Goal: Task Accomplishment & Management: Manage account settings

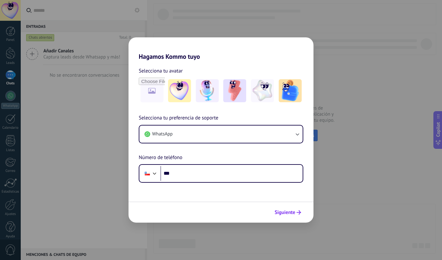
click at [285, 212] on span "Siguiente" at bounding box center [285, 212] width 21 height 4
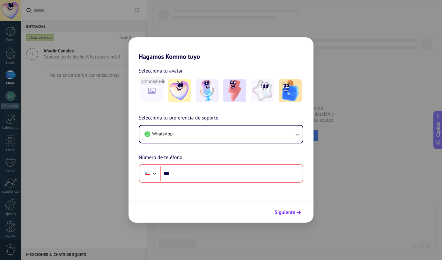
click at [285, 212] on span "Siguiente" at bounding box center [285, 212] width 21 height 4
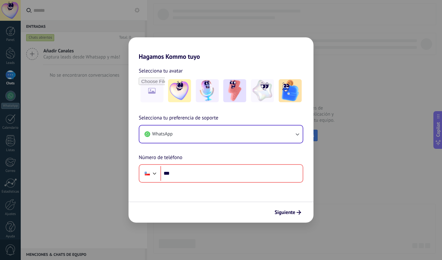
click at [293, 132] on button "WhatsApp" at bounding box center [220, 133] width 163 height 17
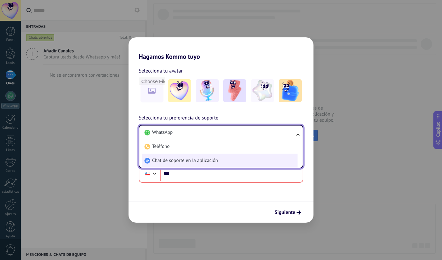
click at [248, 154] on li "Chat de soporte en la aplicación" at bounding box center [220, 160] width 156 height 14
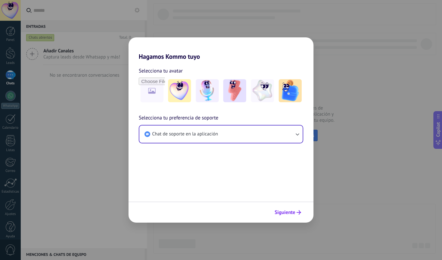
click at [289, 214] on span "Siguiente" at bounding box center [285, 212] width 21 height 4
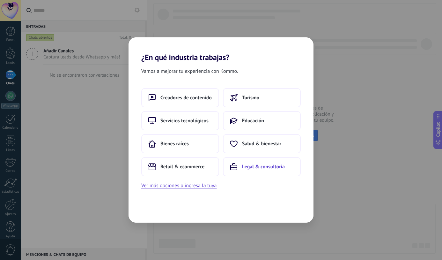
click at [265, 170] on button "Legal & consultoría" at bounding box center [262, 166] width 78 height 19
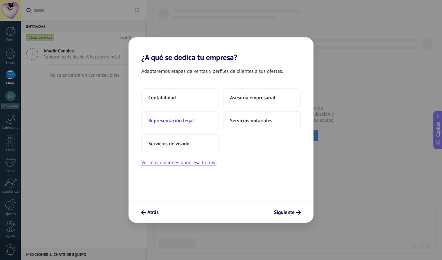
click at [194, 120] on span "Representación legal" at bounding box center [171, 120] width 46 height 6
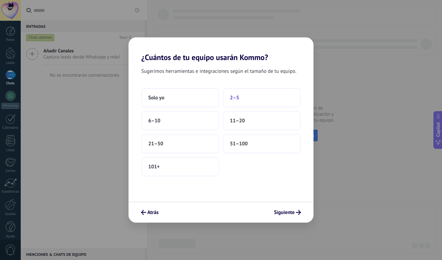
click at [251, 100] on button "2–5" at bounding box center [262, 97] width 78 height 19
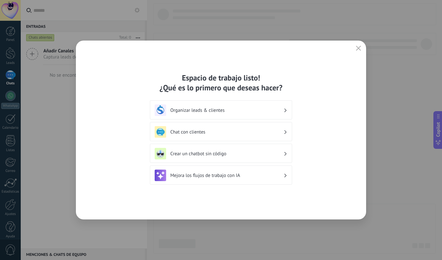
click at [203, 110] on h3 "Organizar leads & clientes" at bounding box center [226, 110] width 113 height 6
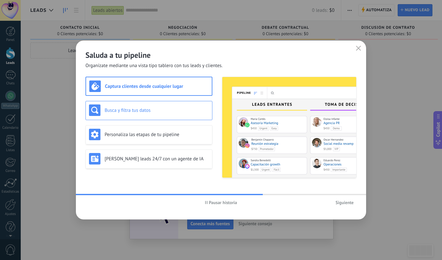
click at [190, 107] on h3 "Busca y filtra tus datos" at bounding box center [157, 110] width 104 height 6
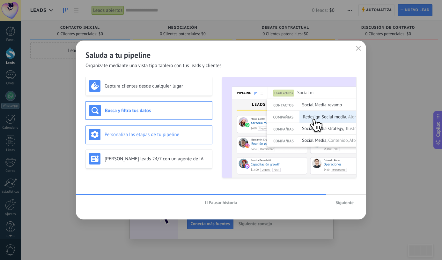
click at [183, 131] on h3 "Personaliza las etapas de tu pipeline" at bounding box center [157, 134] width 104 height 6
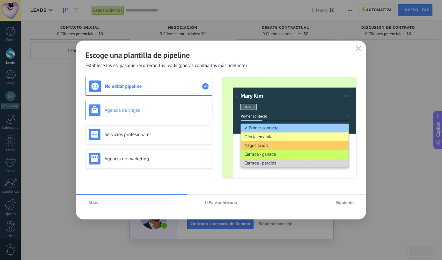
click at [153, 112] on h3 "Agencia de viajes" at bounding box center [157, 110] width 104 height 6
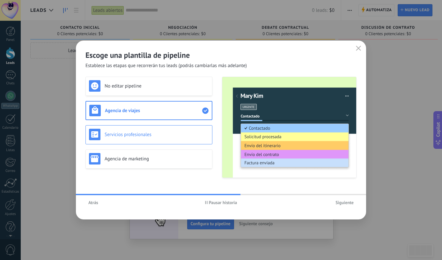
click at [150, 131] on div "Servicios profesionales" at bounding box center [149, 134] width 120 height 11
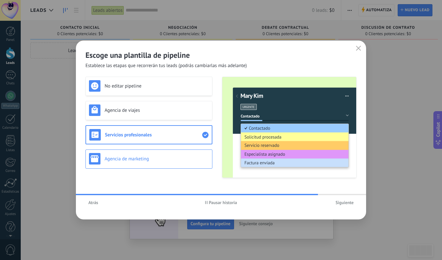
click at [135, 158] on h3 "Agencia de marketing" at bounding box center [157, 159] width 104 height 6
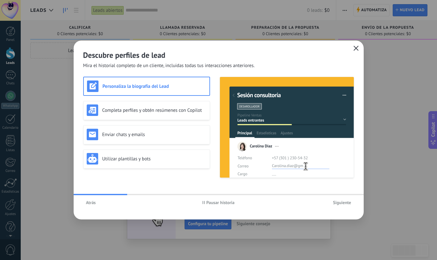
click at [353, 44] on button "button" at bounding box center [356, 48] width 8 height 9
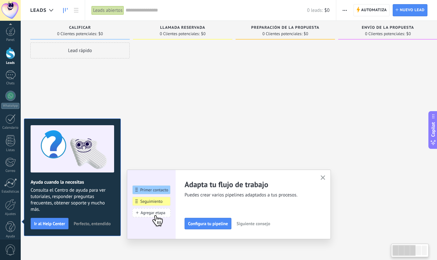
scroll to position [6, 0]
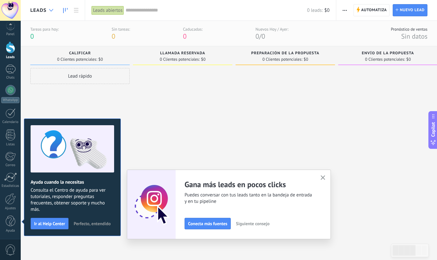
click at [52, 11] on icon at bounding box center [51, 10] width 4 height 3
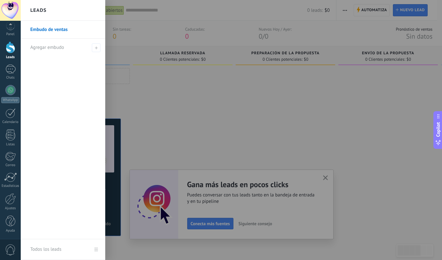
click at [246, 100] on div at bounding box center [242, 130] width 442 height 260
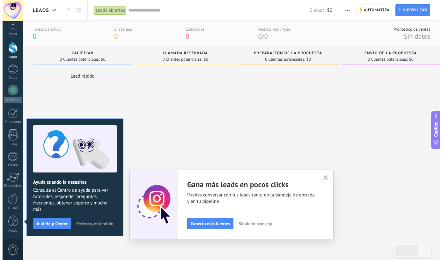
scroll to position [0, 0]
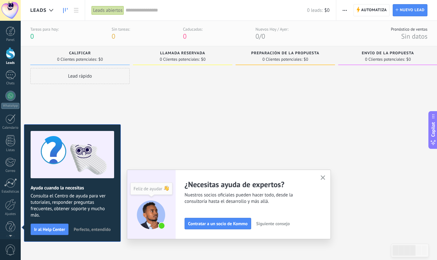
click at [243, 138] on div at bounding box center [286, 156] width 100 height 176
click at [343, 8] on span "button" at bounding box center [345, 10] width 4 height 12
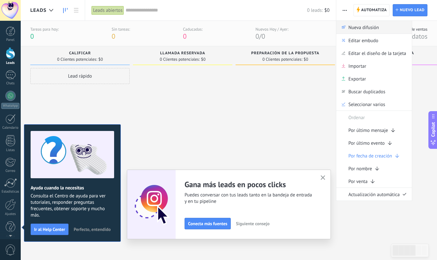
click at [370, 27] on span "Nueva difusión" at bounding box center [364, 27] width 31 height 13
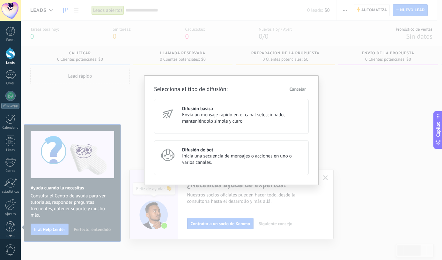
click at [345, 137] on div "Selecciona el tipo de difusión: Cancelar Difusión básica Envía un mensaje rápid…" at bounding box center [231, 130] width 421 height 260
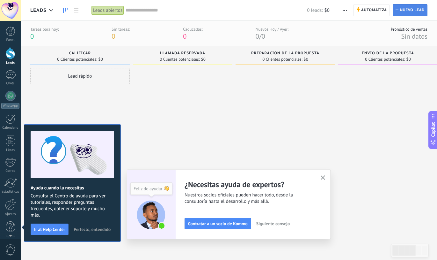
click at [401, 14] on span "Nuevo lead" at bounding box center [412, 9] width 25 height 11
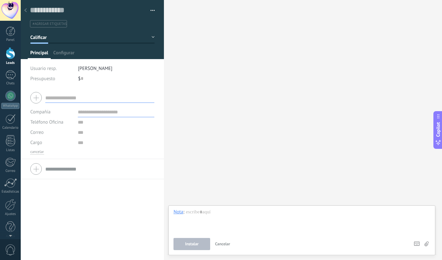
click at [60, 96] on input "text" at bounding box center [99, 97] width 109 height 10
click at [16, 92] on link "WhatsApp" at bounding box center [10, 100] width 21 height 18
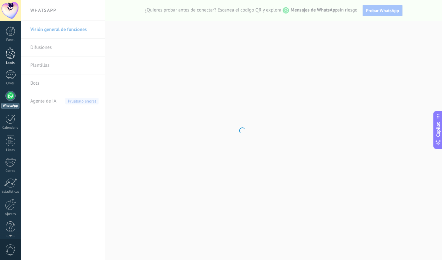
click at [15, 56] on div at bounding box center [11, 53] width 10 height 12
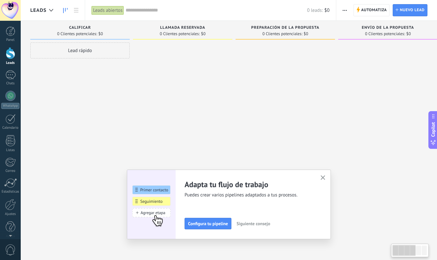
click at [224, 147] on div at bounding box center [183, 130] width 100 height 176
click at [324, 178] on icon "button" at bounding box center [323, 177] width 5 height 5
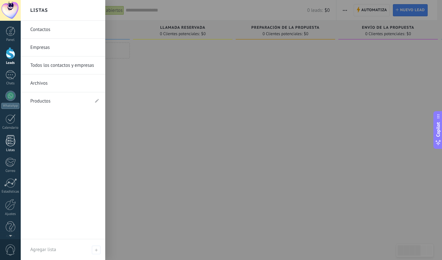
click at [11, 136] on div at bounding box center [11, 140] width 10 height 11
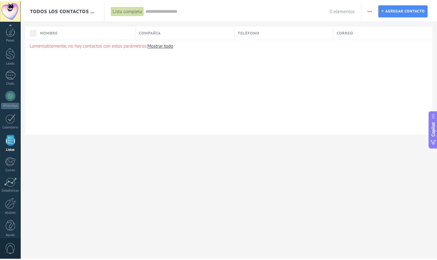
scroll to position [6, 0]
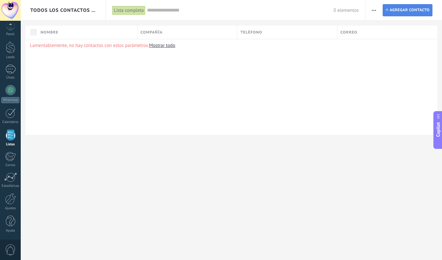
click at [419, 10] on span "Agregar contacto" at bounding box center [410, 9] width 40 height 11
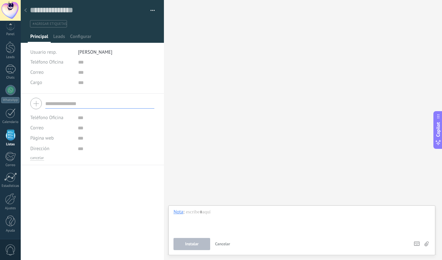
click at [83, 105] on input "text" at bounding box center [99, 103] width 109 height 10
click at [240, 100] on div "Buscar Carga más Participantes:" at bounding box center [303, 130] width 278 height 260
drag, startPoint x: 350, startPoint y: 139, endPoint x: 278, endPoint y: 101, distance: 81.2
click at [348, 138] on div "Buscar Carga más Participantes:" at bounding box center [303, 130] width 278 height 260
click at [266, 82] on div "Buscar Carga más Participantes:" at bounding box center [303, 130] width 278 height 260
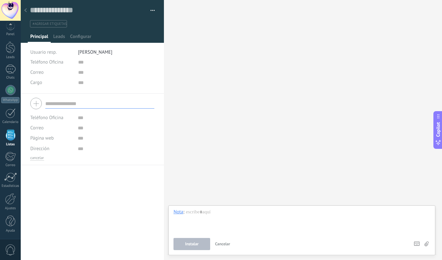
click at [196, 67] on div "Buscar Carga más Participantes:" at bounding box center [303, 130] width 278 height 260
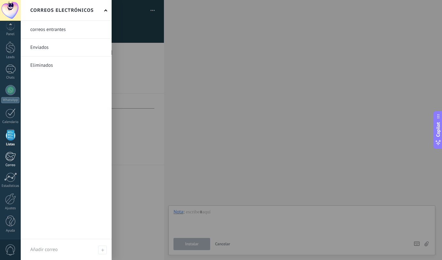
click at [11, 203] on div at bounding box center [10, 198] width 11 height 11
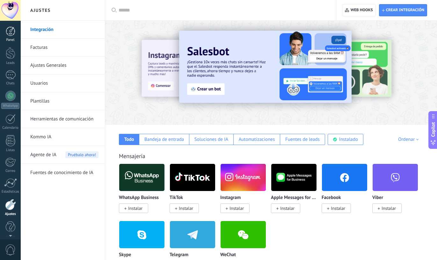
click at [10, 34] on div at bounding box center [11, 31] width 10 height 10
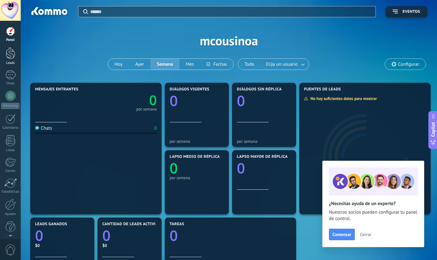
click at [10, 51] on div at bounding box center [11, 53] width 10 height 12
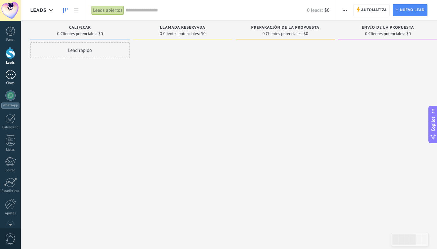
click at [11, 82] on div "Chats" at bounding box center [10, 83] width 18 height 4
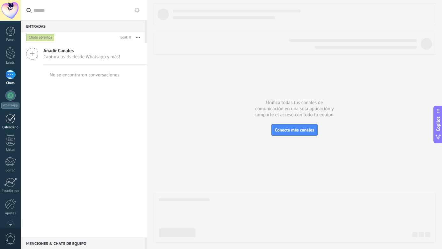
click at [10, 122] on div at bounding box center [10, 119] width 10 height 10
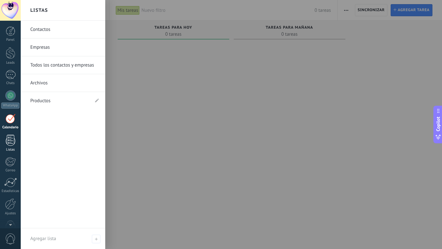
click at [11, 145] on div at bounding box center [11, 140] width 10 height 11
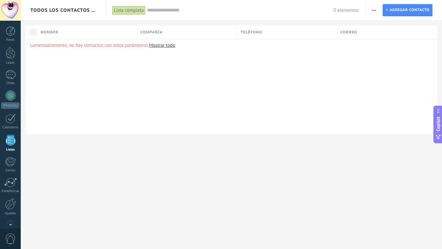
scroll to position [16, 0]
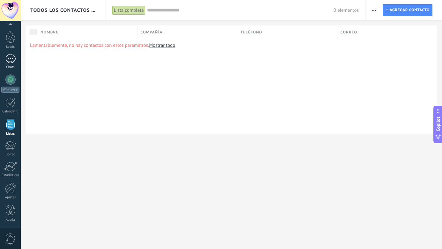
click at [16, 62] on link "Chats" at bounding box center [10, 61] width 21 height 15
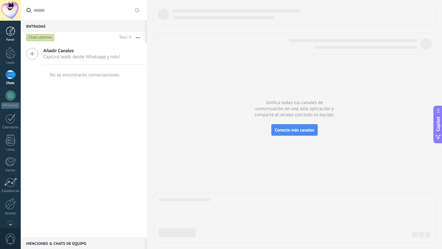
click at [18, 35] on link "Panel" at bounding box center [10, 34] width 21 height 16
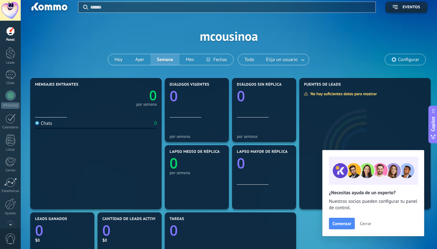
scroll to position [6, 0]
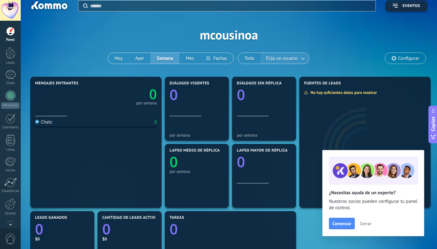
click at [294, 59] on span "Elija un usuario" at bounding box center [282, 58] width 34 height 9
click at [304, 60] on link at bounding box center [303, 58] width 11 height 11
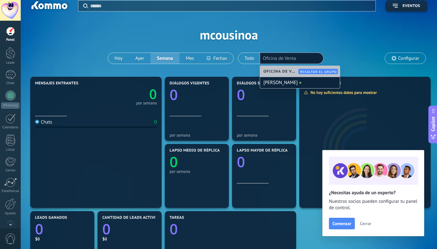
click at [387, 51] on div "Aplicar Eventos mcousinoa [DATE] [DATE] Semana Mes Todo Elija un usuario Oficin…" at bounding box center [228, 34] width 397 height 81
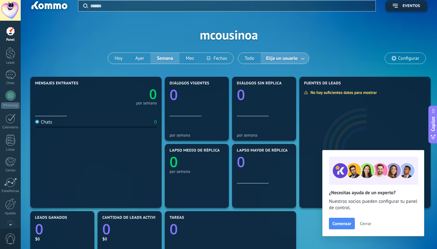
click at [366, 221] on button "Cerrar" at bounding box center [365, 224] width 17 height 10
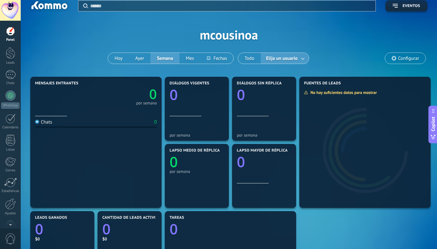
click at [402, 59] on span "Configurar" at bounding box center [408, 58] width 21 height 5
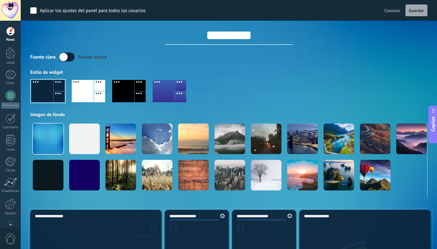
scroll to position [7, 0]
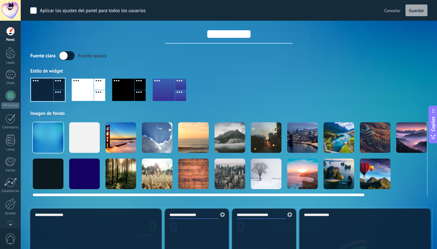
click at [225, 135] on div at bounding box center [230, 137] width 31 height 31
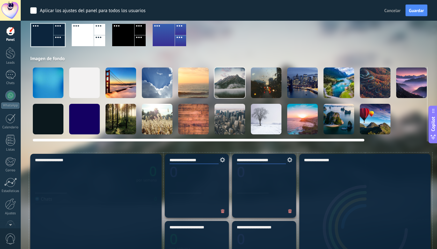
scroll to position [63, 0]
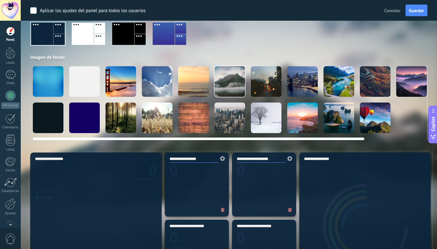
click at [129, 120] on div at bounding box center [121, 118] width 31 height 31
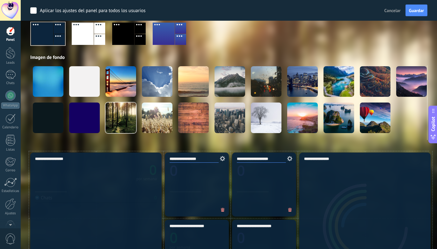
click at [300, 49] on div at bounding box center [228, 36] width 397 height 36
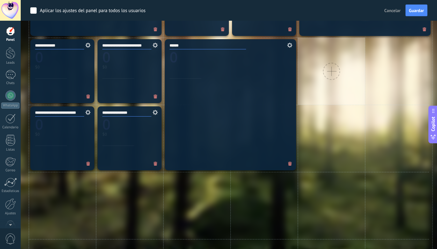
scroll to position [27, 0]
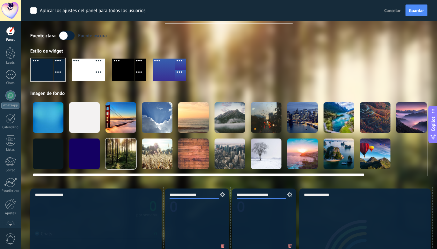
click at [314, 152] on div at bounding box center [302, 154] width 31 height 31
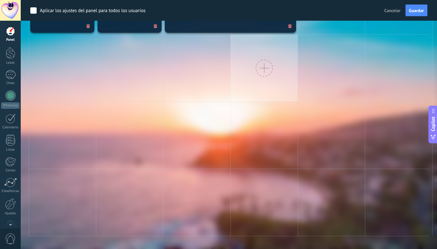
scroll to position [0, 0]
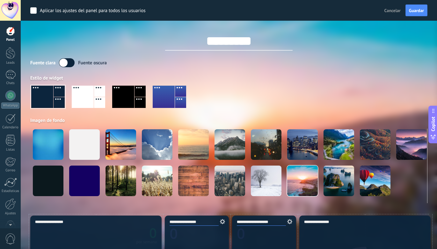
click at [239, 75] on div "Estilo de widget" at bounding box center [228, 78] width 397 height 6
click at [117, 66] on div "Fuente [PERSON_NAME] oscura" at bounding box center [228, 62] width 397 height 9
click at [422, 9] on span "Guardar" at bounding box center [416, 10] width 15 height 4
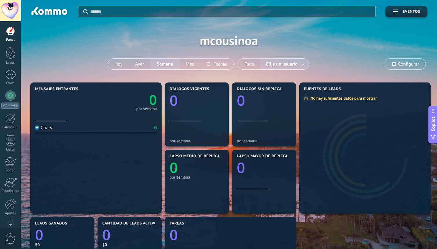
click at [243, 11] on input "text" at bounding box center [231, 11] width 282 height 7
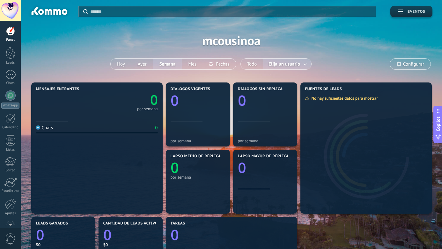
click at [399, 11] on span "Eventos" at bounding box center [411, 12] width 27 height 4
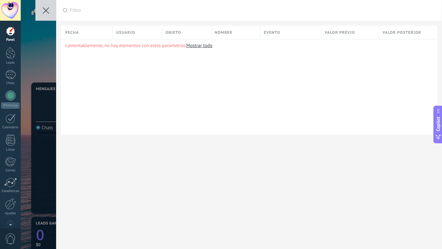
click at [48, 15] on button at bounding box center [45, 10] width 21 height 21
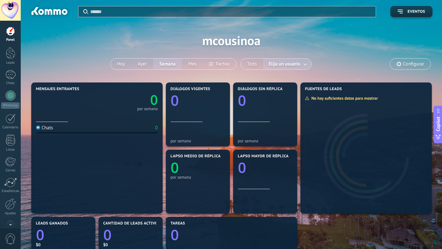
click at [207, 235] on div at bounding box center [221, 124] width 442 height 249
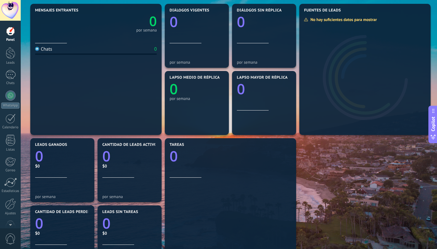
scroll to position [77, 0]
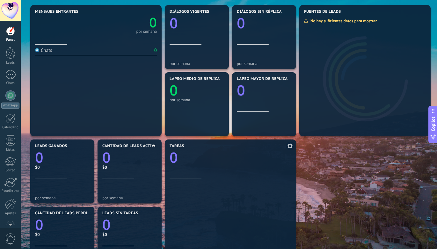
click at [290, 148] on icon at bounding box center [290, 146] width 5 height 5
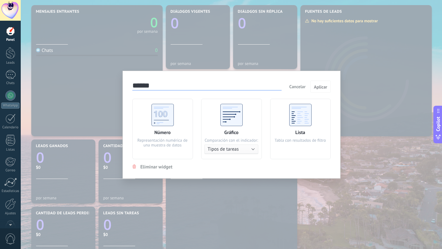
click at [289, 148] on div "Lista Tabla con resultados de filtro" at bounding box center [300, 129] width 61 height 61
click at [156, 127] on div "Número Representación numérica de una muestra de datos" at bounding box center [162, 129] width 61 height 61
click at [325, 88] on span "Aplicar" at bounding box center [320, 87] width 13 height 4
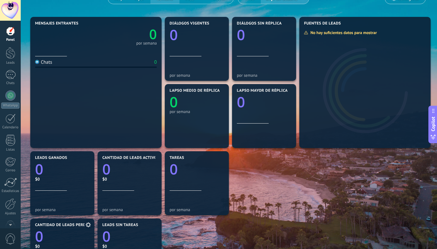
scroll to position [0, 0]
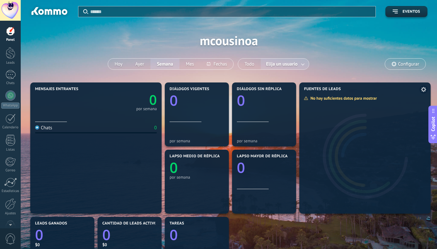
click at [421, 91] on span at bounding box center [424, 89] width 8 height 8
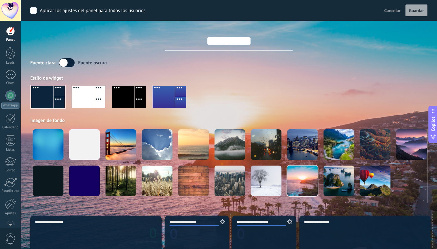
click at [394, 11] on span "Cancelar" at bounding box center [393, 11] width 16 height 6
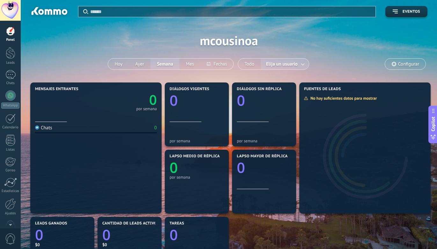
scroll to position [1, 0]
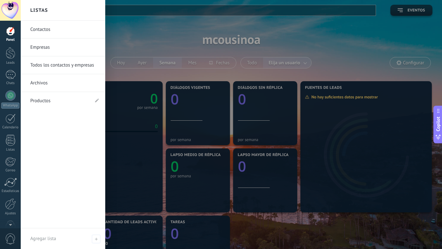
click at [44, 28] on link "Contactos" at bounding box center [64, 30] width 69 height 18
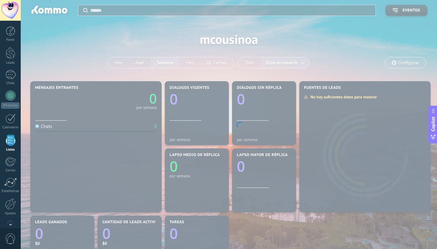
scroll to position [16, 0]
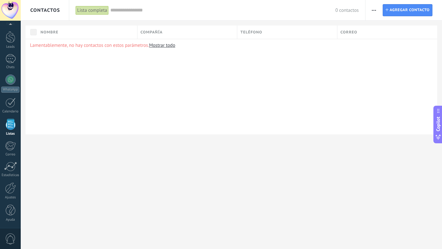
click at [370, 12] on button "button" at bounding box center [373, 10] width 9 height 12
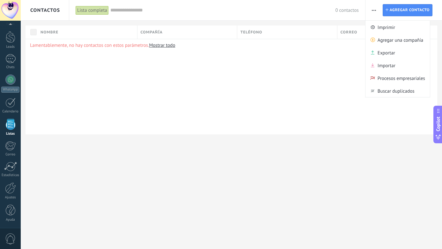
click at [357, 73] on div "Lamentablemente, no hay contactos con estos parámetros. Mostrar todo" at bounding box center [232, 87] width 412 height 96
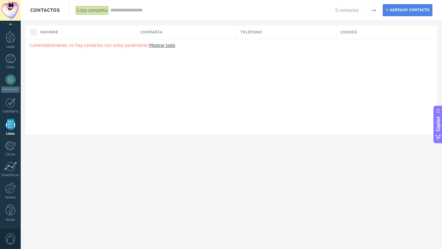
click at [399, 13] on span "Agregar contacto" at bounding box center [410, 9] width 40 height 11
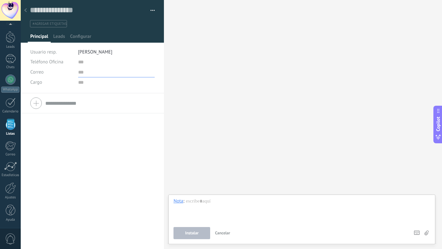
click at [100, 70] on input "text" at bounding box center [116, 72] width 77 height 10
click at [73, 107] on input "text" at bounding box center [99, 103] width 109 height 10
click at [41, 102] on div at bounding box center [92, 103] width 124 height 16
click at [64, 36] on span "Leads" at bounding box center [59, 37] width 12 height 9
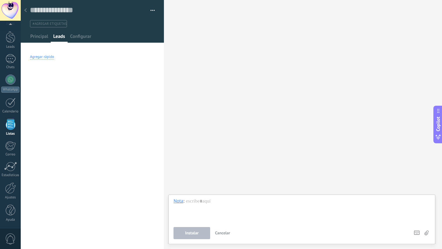
click at [40, 59] on div "Agregar rápido" at bounding box center [42, 57] width 24 height 5
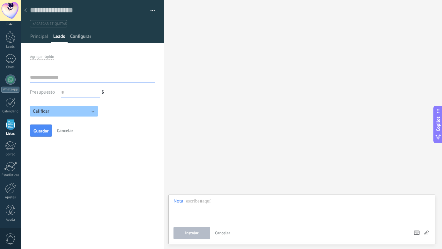
click at [77, 38] on span "Configurar" at bounding box center [80, 37] width 21 height 9
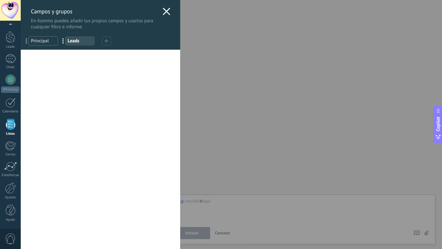
click at [107, 45] on div at bounding box center [106, 40] width 9 height 9
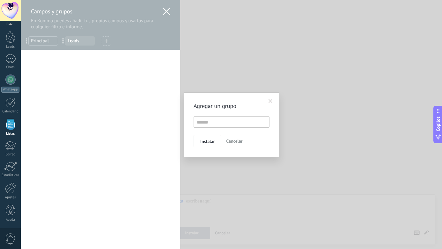
click at [235, 142] on span "Cancelar" at bounding box center [234, 141] width 16 height 6
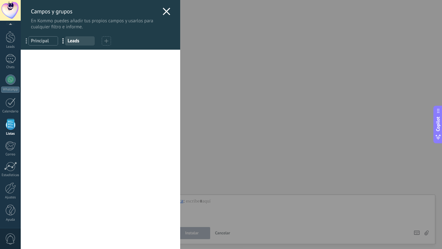
click at [163, 15] on div at bounding box center [167, 12] width 8 height 9
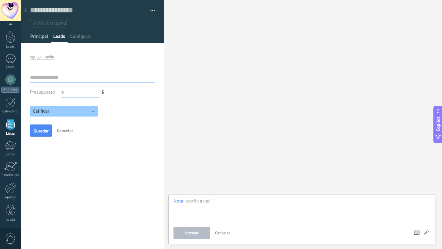
click at [38, 39] on span "Principal" at bounding box center [39, 37] width 18 height 9
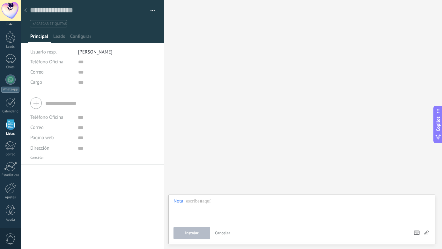
click at [46, 24] on span "#agregar etiquetas" at bounding box center [50, 24] width 34 height 4
click at [14, 46] on div "Leads" at bounding box center [10, 47] width 18 height 4
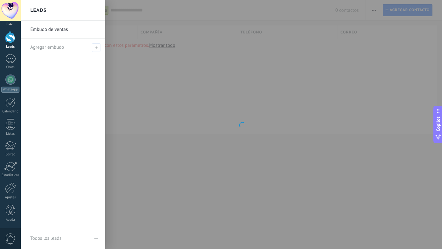
click at [102, 65] on div "Embudo de ventas Agregar embudo" at bounding box center [63, 125] width 85 height 208
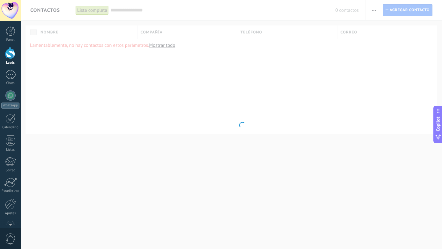
drag, startPoint x: 246, startPoint y: 144, endPoint x: 284, endPoint y: 94, distance: 62.8
click at [246, 144] on body ".abecls-1,.abecls-2{fill-rule:evenodd}.abecls-2{fill:#fff} .abhcls-1{fill:none}…" at bounding box center [221, 124] width 442 height 249
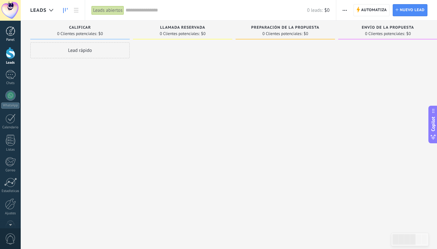
click at [10, 35] on div at bounding box center [11, 31] width 10 height 10
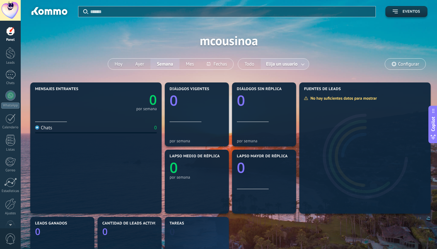
click at [409, 13] on span "Eventos" at bounding box center [412, 12] width 18 height 4
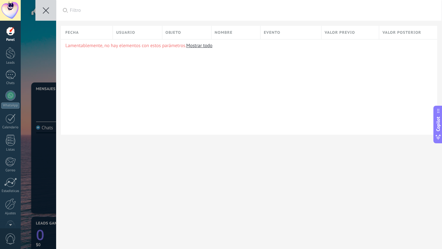
click at [48, 12] on use at bounding box center [46, 10] width 6 height 6
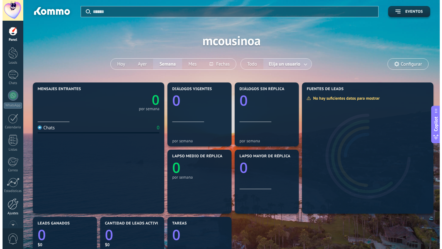
scroll to position [1, 0]
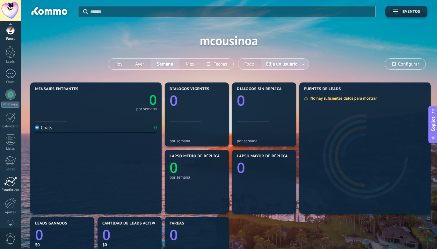
click at [11, 188] on link "Estadísticas" at bounding box center [10, 185] width 21 height 16
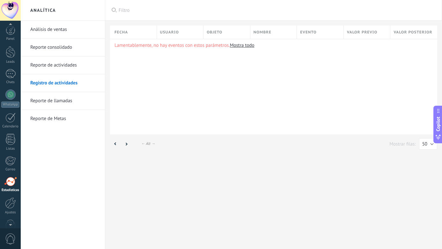
scroll to position [16, 0]
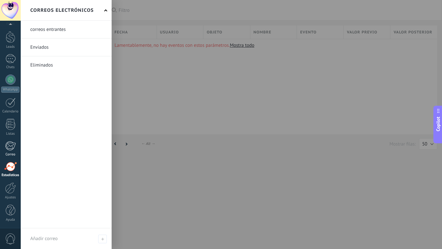
click at [11, 149] on div at bounding box center [10, 146] width 11 height 10
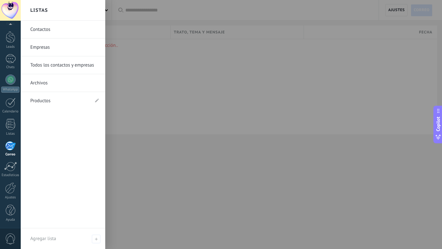
click at [99, 101] on li "Productos" at bounding box center [63, 101] width 85 height 18
click at [97, 100] on use at bounding box center [97, 101] width 4 height 4
click at [97, 100] on use at bounding box center [95, 101] width 4 height 4
click at [97, 100] on use at bounding box center [97, 101] width 4 height 4
click at [97, 100] on use at bounding box center [95, 101] width 4 height 4
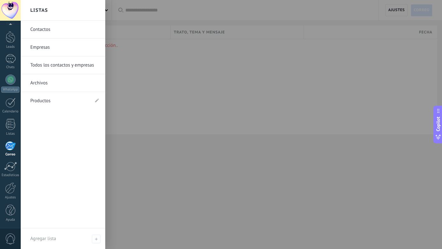
click at [51, 29] on link "Contactos" at bounding box center [64, 30] width 69 height 18
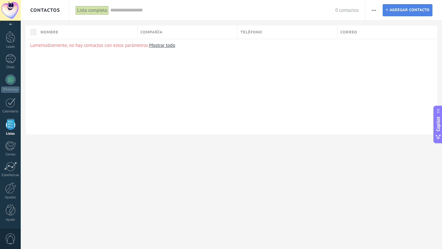
click at [391, 10] on span "Agregar contacto" at bounding box center [410, 9] width 40 height 11
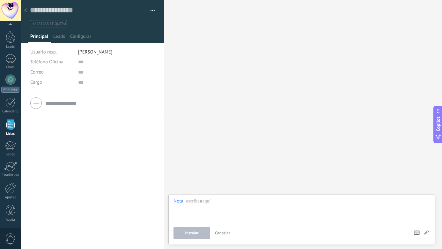
click at [70, 104] on input "text" at bounding box center [99, 103] width 109 height 10
click at [78, 153] on textarea at bounding box center [116, 148] width 77 height 10
click at [57, 64] on span "Teléfono Oficina" at bounding box center [46, 62] width 33 height 6
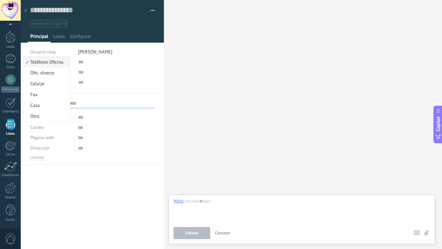
click at [113, 88] on div "Teléfono Oficina Ofic. directo Celular Fax Casa Otro Teléfono Oficina Llamar Co…" at bounding box center [92, 75] width 124 height 36
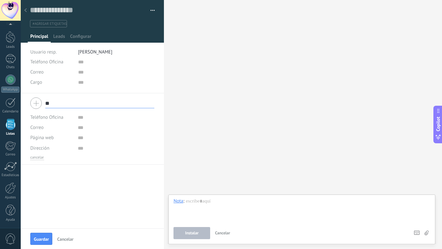
type input "*"
type input "**********"
click at [48, 118] on span "Teléfono Oficina" at bounding box center [46, 117] width 33 height 6
click at [43, 137] on span "Celular" at bounding box center [45, 139] width 44 height 6
click at [40, 242] on span "Guardar" at bounding box center [41, 239] width 15 height 4
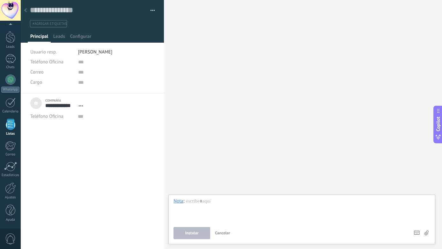
scroll to position [6, 0]
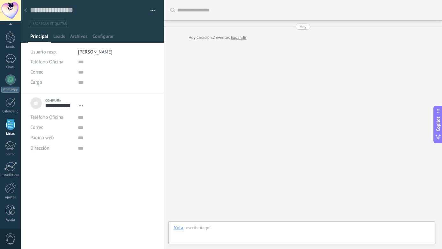
scroll to position [10, 0]
click at [243, 38] on link "Expandir" at bounding box center [239, 37] width 16 height 6
click at [277, 47] on link "[PERSON_NAME]" at bounding box center [284, 46] width 30 height 6
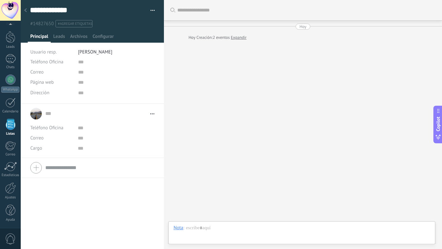
scroll to position [6, 0]
click at [148, 115] on span "Abrir detalle Copie el nombre Desatar" at bounding box center [150, 114] width 7 height 5
click at [133, 123] on link "Abrir detalle" at bounding box center [131, 123] width 26 height 6
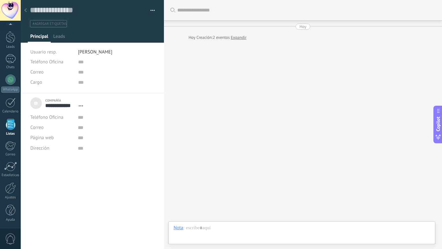
scroll to position [6, 0]
click at [80, 106] on icon at bounding box center [81, 106] width 4 height 1
click at [88, 111] on link "Abrir detalle" at bounding box center [101, 114] width 26 height 6
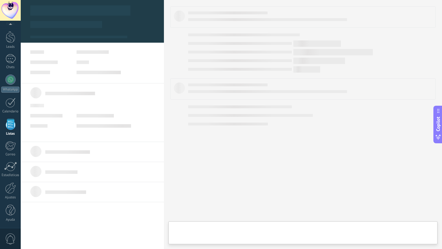
type textarea "***"
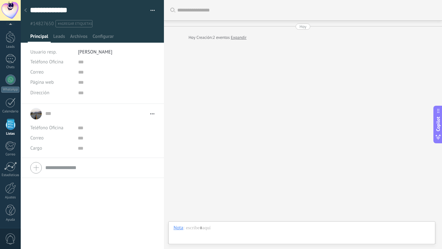
scroll to position [6, 0]
click at [38, 115] on div "... ... Abrir detalle Copie el nombre Desatar" at bounding box center [92, 114] width 124 height 16
click at [45, 114] on div "... ... Abrir detalle Copie el nombre Desatar" at bounding box center [92, 114] width 124 height 16
click at [47, 116] on input "text" at bounding box center [96, 114] width 102 height 6
click at [47, 115] on input "text" at bounding box center [47, 114] width 4 height 10
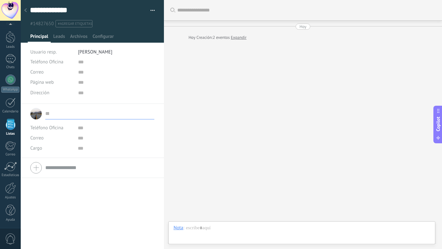
click at [45, 126] on span "Teléfono Oficina" at bounding box center [46, 128] width 33 height 6
click at [48, 144] on li "Celular" at bounding box center [46, 149] width 46 height 11
click at [72, 138] on div "Correo E-mail priv. Otro e-mail [GEOGRAPHIC_DATA]" at bounding box center [51, 138] width 43 height 10
click at [70, 128] on div "Teléfono Oficina Ofic. directo Celular Fax Casa Otro Celular" at bounding box center [51, 128] width 43 height 10
click at [72, 129] on div "Teléfono Oficina Ofic. directo Celular Fax Casa Otro Celular" at bounding box center [51, 128] width 43 height 10
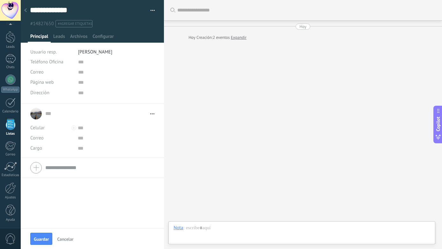
click at [73, 129] on div at bounding box center [73, 128] width 5 height 5
click at [104, 137] on input "text" at bounding box center [116, 138] width 77 height 10
click at [106, 122] on form "... ... Abrir detalle Copie el nombre Desatar" at bounding box center [92, 130] width 124 height 48
drag, startPoint x: 151, startPoint y: 221, endPoint x: 152, endPoint y: 215, distance: 5.4
click at [151, 220] on div "... ... Abrir detalle Copie el nombre Desatar" at bounding box center [92, 166] width 143 height 125
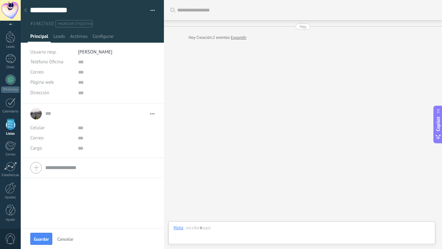
click at [217, 141] on div "Buscar Carga más [DATE] [DATE] Creación: 2 eventos Expandir Participantes:" at bounding box center [303, 124] width 278 height 249
click at [14, 100] on div at bounding box center [10, 103] width 10 height 10
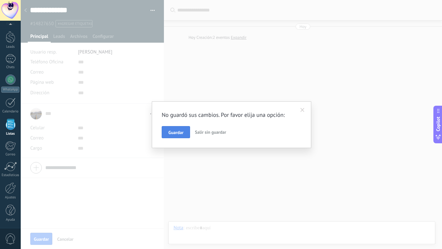
click at [185, 136] on button "Guardar" at bounding box center [176, 132] width 28 height 12
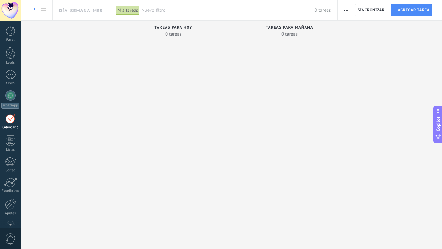
click at [146, 12] on span "Nuevo filtro" at bounding box center [227, 10] width 173 height 6
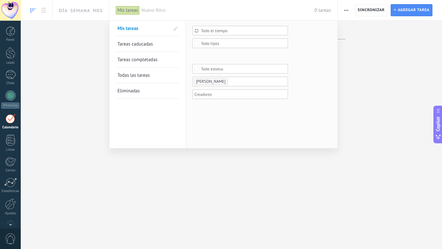
click at [216, 31] on span "Todo el tiempo" at bounding box center [243, 30] width 84 height 5
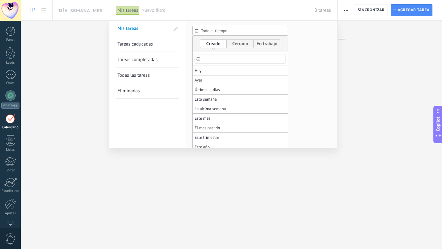
click at [217, 31] on span "Todo el tiempo" at bounding box center [243, 30] width 84 height 5
click at [421, 18] on div at bounding box center [221, 124] width 442 height 249
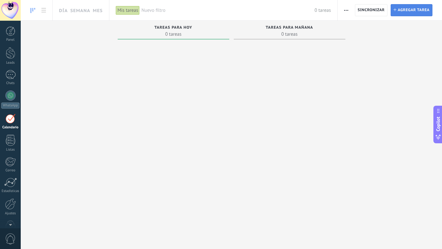
click at [419, 13] on span "Agregar tarea" at bounding box center [414, 9] width 32 height 11
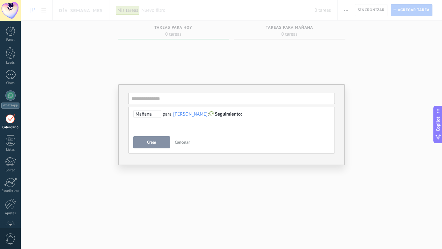
click at [233, 115] on span "Seguimiento" at bounding box center [228, 114] width 27 height 6
click at [222, 125] on label "Reunión" at bounding box center [225, 127] width 57 height 12
click at [210, 102] on input "text" at bounding box center [231, 98] width 207 height 11
click at [221, 124] on div "**********" at bounding box center [231, 121] width 196 height 23
click at [197, 102] on input "text" at bounding box center [231, 98] width 207 height 11
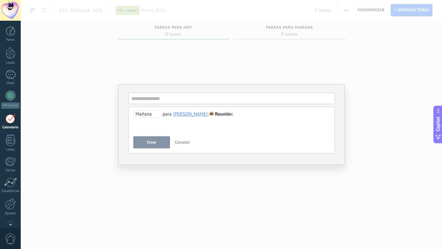
click at [159, 142] on button "Crear" at bounding box center [151, 142] width 37 height 12
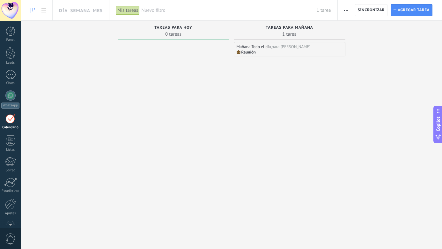
click at [281, 53] on div "Reunión" at bounding box center [290, 52] width 106 height 5
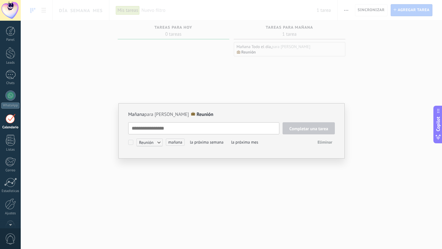
click at [176, 131] on textarea at bounding box center [203, 128] width 151 height 12
click at [160, 143] on span "Reunión" at bounding box center [149, 143] width 26 height 8
click at [180, 144] on span "mañana" at bounding box center [175, 142] width 18 height 7
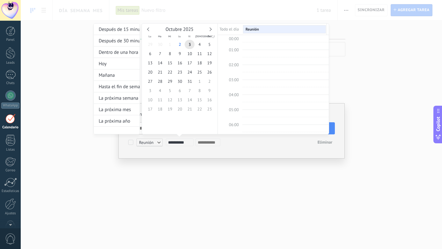
scroll to position [120, 0]
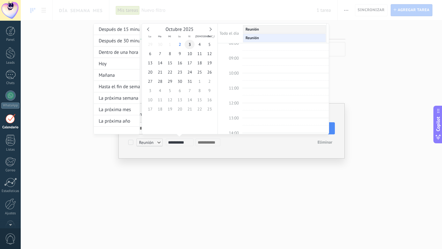
click at [188, 45] on span "3" at bounding box center [190, 44] width 10 height 9
click at [240, 74] on td "10:00" at bounding box center [230, 77] width 24 height 8
click at [238, 73] on span "10:00" at bounding box center [234, 72] width 10 height 5
click at [239, 54] on td at bounding box center [230, 55] width 24 height 8
click at [239, 58] on span "09:00" at bounding box center [234, 57] width 10 height 5
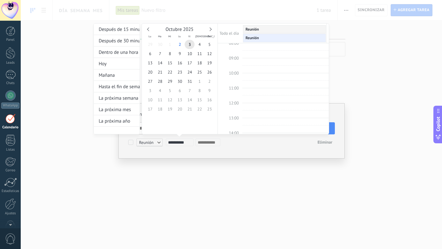
click at [233, 59] on span "09:00" at bounding box center [234, 57] width 10 height 5
click at [192, 42] on span "3" at bounding box center [190, 44] width 10 height 9
click at [252, 32] on div "Reunión" at bounding box center [285, 29] width 78 height 5
click at [251, 42] on div "Reunión Reunión" at bounding box center [272, 33] width 109 height 19
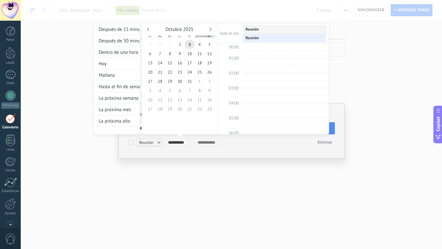
click at [235, 59] on span "01:00" at bounding box center [234, 57] width 10 height 5
click at [163, 148] on div at bounding box center [221, 124] width 442 height 249
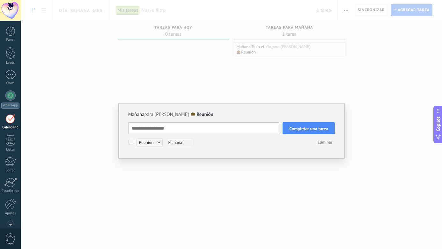
click at [310, 132] on button "Completar una tarea" at bounding box center [309, 128] width 52 height 12
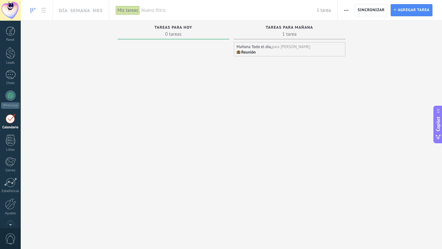
click at [281, 50] on div "Reunión" at bounding box center [290, 52] width 106 height 5
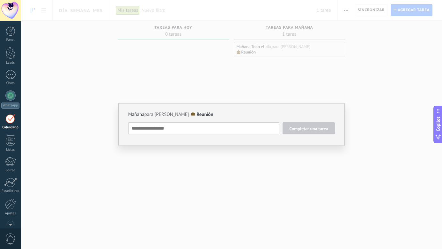
click at [151, 123] on textarea at bounding box center [203, 128] width 151 height 12
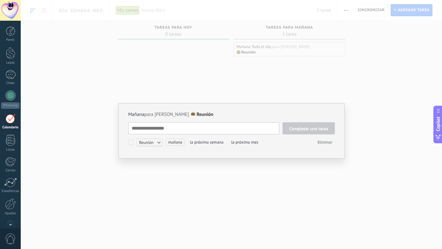
click at [160, 143] on span "Reunión" at bounding box center [149, 143] width 26 height 8
click at [160, 143] on label "Seguimiento" at bounding box center [151, 143] width 57 height 12
click at [206, 144] on span "la próxima semana" at bounding box center [214, 142] width 38 height 7
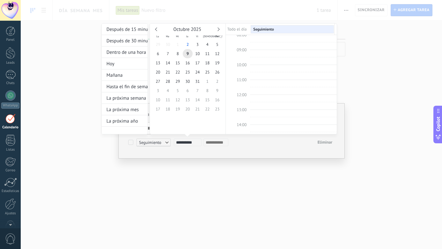
scroll to position [120, 0]
click at [218, 31] on div "Octubre 2025" at bounding box center [187, 30] width 69 height 6
click at [230, 31] on td at bounding box center [238, 29] width 24 height 9
click at [242, 31] on td at bounding box center [238, 29] width 24 height 9
click at [263, 31] on span "Seguimiento" at bounding box center [263, 29] width 21 height 5
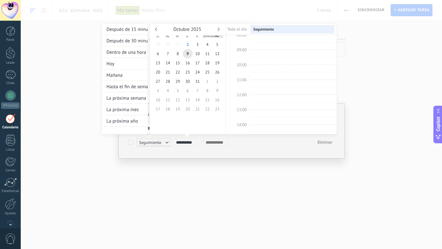
scroll to position [0, 0]
click at [276, 30] on div "Seguimiento" at bounding box center [292, 29] width 78 height 5
drag, startPoint x: 276, startPoint y: 30, endPoint x: 253, endPoint y: 43, distance: 26.1
drag, startPoint x: 264, startPoint y: 49, endPoint x: 261, endPoint y: 35, distance: 14.5
drag, startPoint x: 265, startPoint y: 48, endPoint x: 263, endPoint y: 33, distance: 15.4
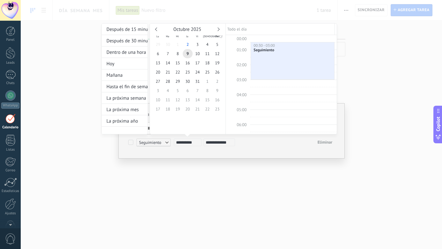
click at [220, 143] on input "**********" at bounding box center [219, 143] width 27 height 4
click at [216, 141] on input "**********" at bounding box center [219, 143] width 27 height 4
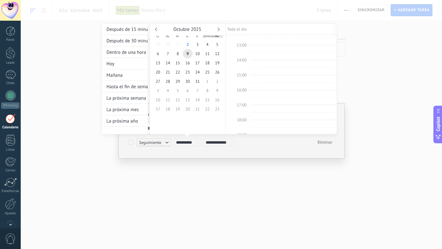
scroll to position [185, 0]
type input "**********"
click at [272, 172] on div at bounding box center [221, 124] width 442 height 249
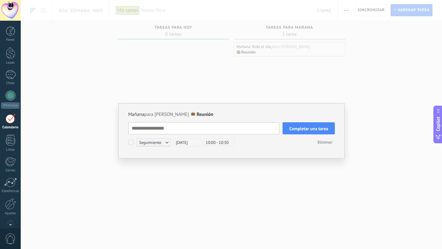
click at [298, 132] on button "Completar una tarea" at bounding box center [309, 128] width 52 height 12
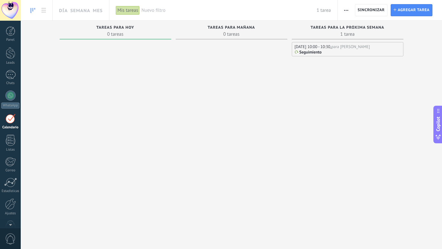
click at [345, 50] on div "Seguimiento" at bounding box center [348, 52] width 106 height 5
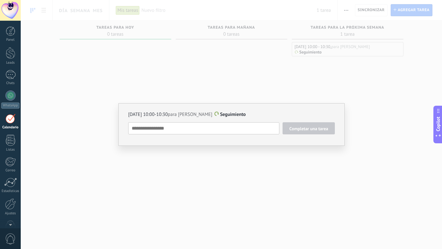
click at [355, 44] on div "[DATE] 10:00-10:30 para [PERSON_NAME] Seguimiento Completar una tarea Seguimien…" at bounding box center [231, 124] width 421 height 249
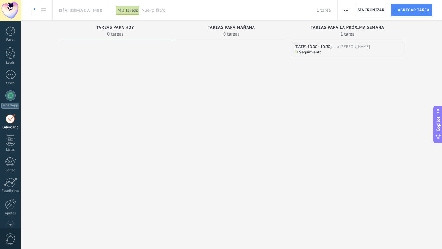
click at [350, 38] on div "Tareas para la próxima semana 1 tarea" at bounding box center [348, 30] width 112 height 19
click at [350, 36] on span "1 tarea" at bounding box center [347, 34] width 105 height 6
click at [238, 36] on span "0 tareas" at bounding box center [231, 34] width 105 height 6
drag, startPoint x: 148, startPoint y: 46, endPoint x: 185, endPoint y: 44, distance: 37.0
click at [175, 46] on div "Tareas completas 0 tareas Tareas caducadas 0 tareas Tareas para [DATE] 0 tareas…" at bounding box center [231, 127] width 421 height 213
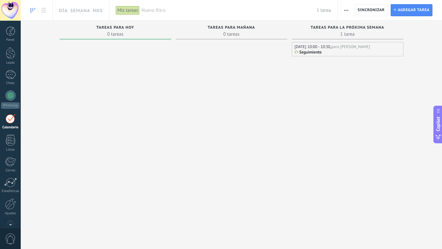
click at [240, 39] on span at bounding box center [232, 39] width 112 height 1
click at [348, 12] on button "button" at bounding box center [346, 10] width 9 height 12
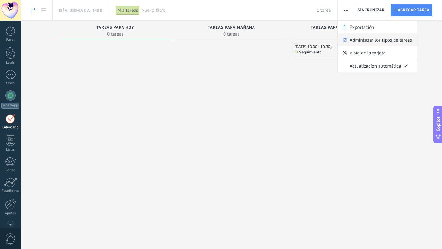
click at [366, 41] on span "Administrar los tipos de tareas" at bounding box center [381, 39] width 62 height 13
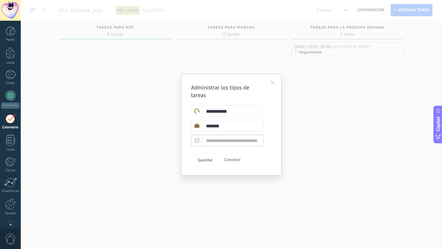
click at [226, 130] on input "*******" at bounding box center [227, 125] width 73 height 11
click at [245, 143] on input "text" at bounding box center [227, 140] width 73 height 11
click at [308, 125] on div "**********" at bounding box center [231, 124] width 421 height 249
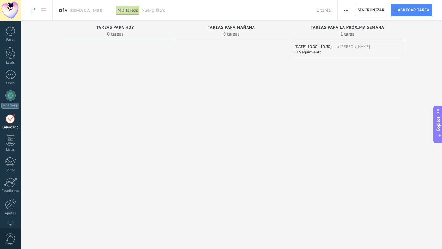
click at [68, 17] on link "Día" at bounding box center [63, 10] width 9 height 20
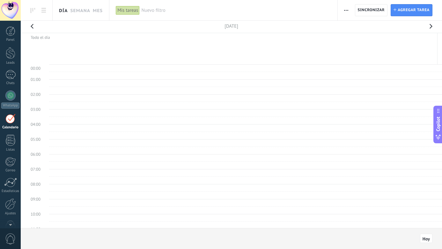
click at [84, 11] on link "Semana" at bounding box center [80, 10] width 20 height 20
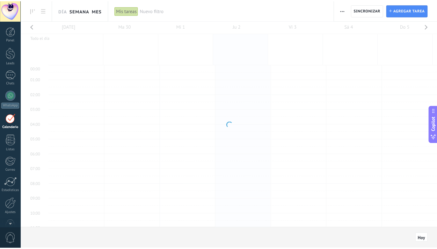
scroll to position [120, 0]
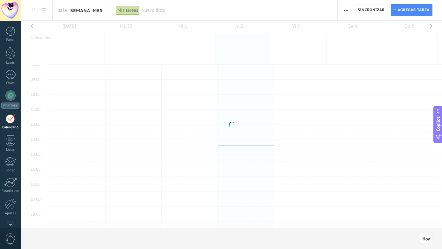
click at [98, 10] on link "Mes" at bounding box center [98, 10] width 10 height 20
click at [47, 15] on link at bounding box center [43, 10] width 11 height 12
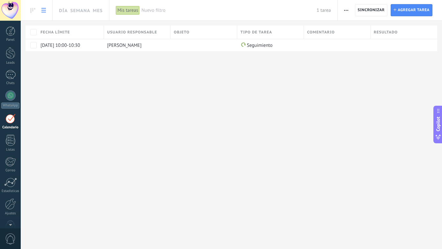
click at [160, 11] on span "Nuevo filtro" at bounding box center [228, 10] width 175 height 6
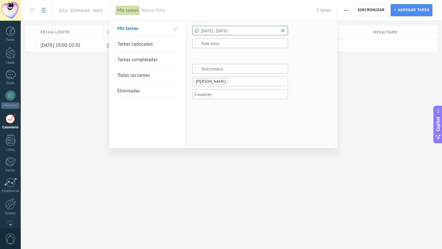
click at [14, 12] on div at bounding box center [10, 10] width 21 height 21
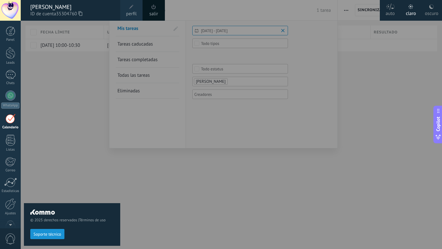
click at [412, 12] on div "claro" at bounding box center [411, 12] width 10 height 17
click at [398, 86] on div at bounding box center [242, 124] width 442 height 249
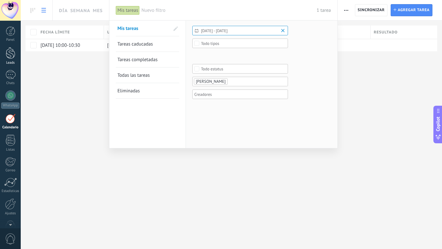
click at [20, 61] on link "Leads" at bounding box center [10, 56] width 21 height 18
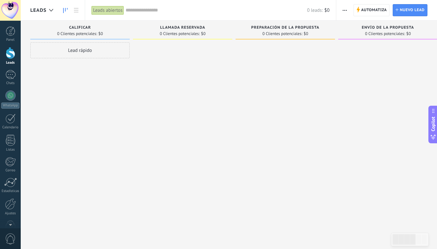
click at [36, 14] on div "Leads" at bounding box center [43, 10] width 26 height 20
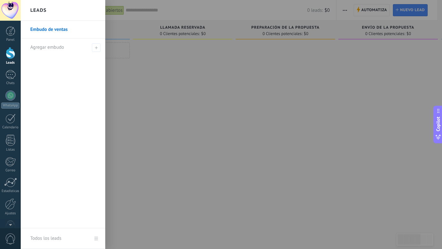
click at [48, 12] on div "Leads" at bounding box center [63, 10] width 85 height 21
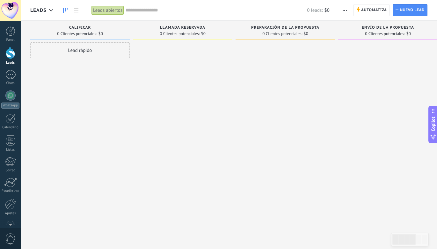
click at [40, 13] on span "Leads" at bounding box center [38, 10] width 16 height 6
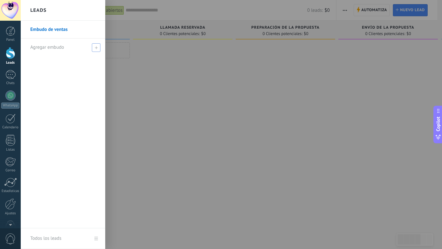
click at [43, 47] on span "Agregar embudo" at bounding box center [47, 47] width 34 height 6
click at [46, 29] on link "Embudo de ventas" at bounding box center [64, 30] width 69 height 18
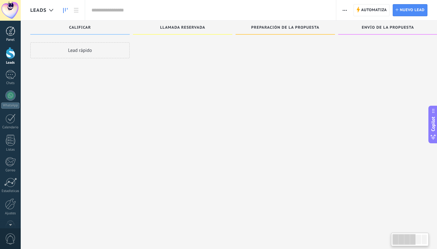
click at [13, 33] on div at bounding box center [11, 31] width 10 height 10
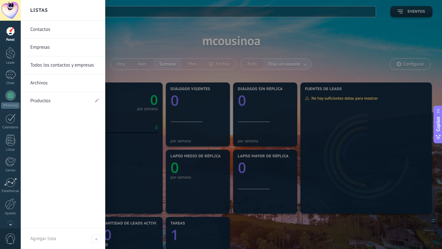
click at [41, 100] on link "Productos" at bounding box center [59, 101] width 59 height 18
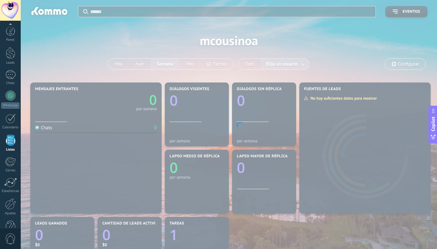
scroll to position [16, 0]
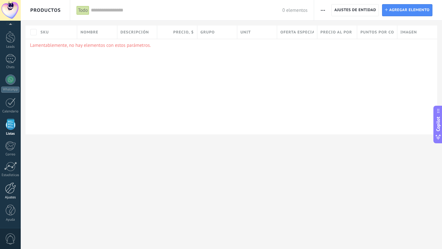
click at [14, 191] on div at bounding box center [10, 188] width 11 height 11
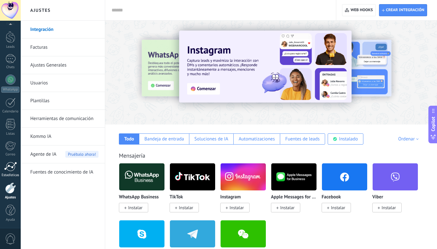
scroll to position [5, 0]
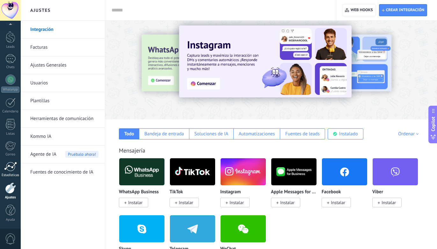
click at [14, 166] on div at bounding box center [10, 167] width 13 height 10
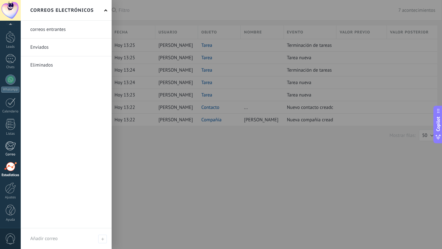
click at [14, 151] on link "Correo" at bounding box center [10, 149] width 21 height 16
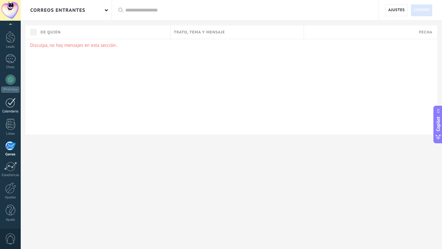
click at [11, 103] on div at bounding box center [10, 103] width 10 height 10
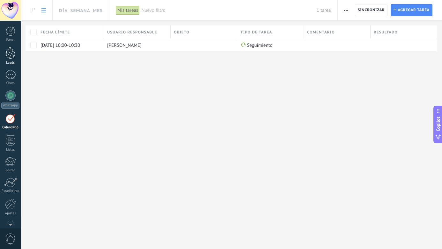
click at [9, 57] on div at bounding box center [11, 53] width 10 height 12
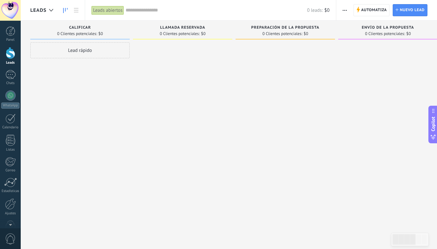
click at [377, 32] on span "0 Clientes potenciales:" at bounding box center [385, 34] width 40 height 4
click at [288, 32] on span "0 Clientes potenciales:" at bounding box center [282, 34] width 40 height 4
click at [184, 40] on div "Llamada reservada 0 Clientes potenciales: $0" at bounding box center [183, 30] width 100 height 19
click at [101, 44] on div "Lead rápido" at bounding box center [80, 50] width 100 height 16
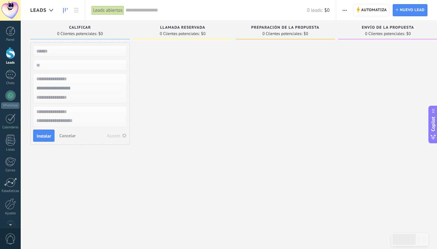
click at [69, 117] on textarea at bounding box center [79, 121] width 93 height 9
drag, startPoint x: 173, startPoint y: 103, endPoint x: 166, endPoint y: 102, distance: 6.1
click at [173, 103] on div at bounding box center [183, 125] width 100 height 166
click at [51, 10] on icon at bounding box center [51, 10] width 4 height 3
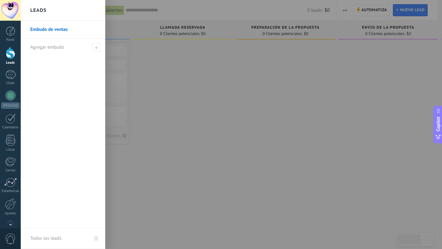
click at [51, 10] on div "Leads" at bounding box center [63, 10] width 85 height 21
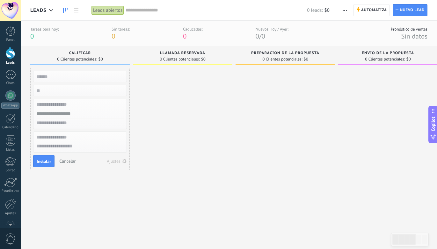
click at [87, 0] on html ".abecls-1,.abecls-2{fill-rule:evenodd}.abecls-2{fill:#fff} .abhcls-1{fill:none}…" at bounding box center [218, 124] width 437 height 249
click at [154, 149] on div at bounding box center [183, 151] width 100 height 166
drag, startPoint x: 349, startPoint y: 171, endPoint x: 352, endPoint y: 166, distance: 6.2
click at [350, 169] on div at bounding box center [388, 151] width 100 height 166
click at [167, 124] on div at bounding box center [183, 151] width 100 height 166
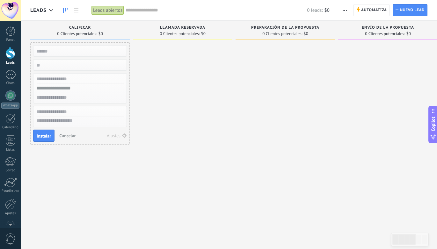
click at [61, 66] on input "numeric" at bounding box center [79, 65] width 93 height 9
click at [62, 51] on input "text" at bounding box center [79, 51] width 93 height 9
click at [60, 60] on div at bounding box center [80, 64] width 94 height 11
click at [61, 61] on input "numeric" at bounding box center [79, 65] width 93 height 9
click at [62, 81] on input "text" at bounding box center [79, 79] width 93 height 9
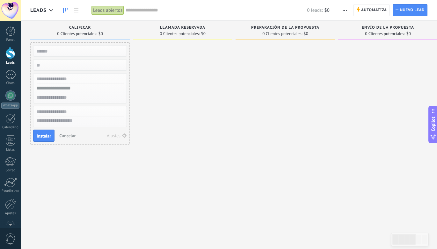
click at [70, 85] on input "text" at bounding box center [79, 88] width 93 height 9
drag, startPoint x: 75, startPoint y: 97, endPoint x: 76, endPoint y: 101, distance: 4.2
click at [75, 97] on input "text" at bounding box center [79, 97] width 93 height 9
drag, startPoint x: 79, startPoint y: 110, endPoint x: 82, endPoint y: 119, distance: 10.1
click at [79, 110] on input "text" at bounding box center [79, 111] width 93 height 9
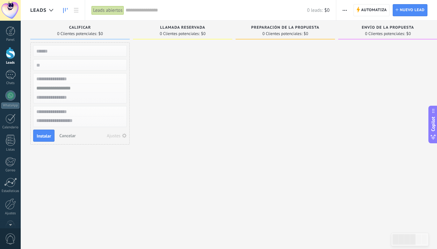
click at [84, 123] on textarea at bounding box center [79, 121] width 93 height 9
click at [61, 53] on input "text" at bounding box center [79, 51] width 93 height 9
click at [10, 62] on div "Leads" at bounding box center [10, 63] width 18 height 4
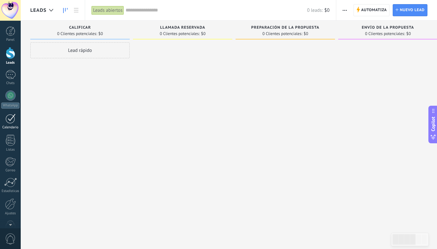
click at [12, 122] on div at bounding box center [10, 119] width 10 height 10
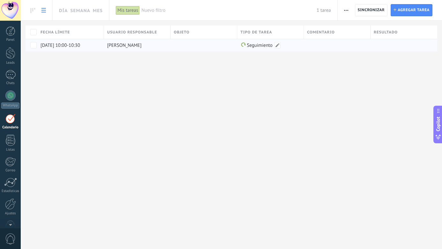
click at [266, 50] on div "Seguimiento" at bounding box center [268, 45] width 63 height 12
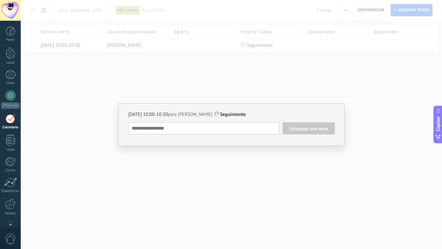
drag, startPoint x: 279, startPoint y: 96, endPoint x: 281, endPoint y: 91, distance: 5.6
click at [279, 95] on div "[DATE] 10:00-10:30 para [PERSON_NAME] Seguimiento Completar una tarea Seguimien…" at bounding box center [231, 124] width 421 height 249
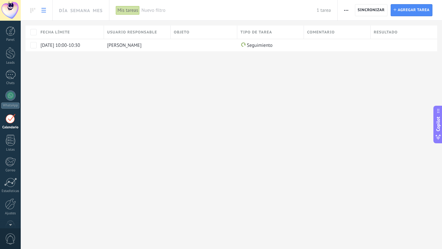
click at [84, 30] on div "Fecha límite" at bounding box center [70, 32] width 66 height 13
click at [141, 31] on span "Usuario responsable" at bounding box center [132, 32] width 50 height 6
click at [242, 45] on span at bounding box center [243, 44] width 4 height 4
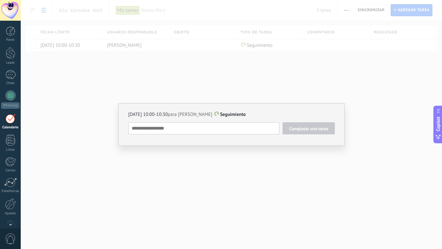
click at [253, 92] on div "[DATE] 10:00-10:30 para [PERSON_NAME] Seguimiento Completar una tarea Seguimien…" at bounding box center [231, 124] width 421 height 249
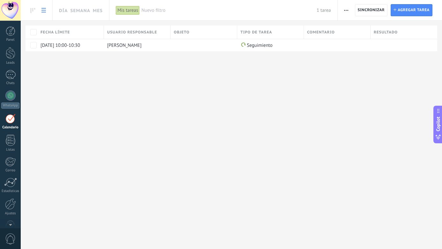
click at [8, 128] on div "Calendario" at bounding box center [10, 128] width 18 height 4
click at [11, 41] on div "Panel" at bounding box center [10, 40] width 18 height 4
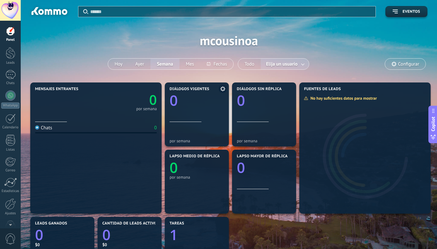
scroll to position [1, 0]
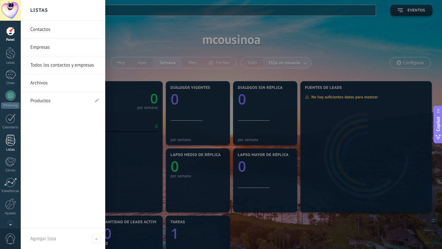
click at [13, 142] on div at bounding box center [11, 140] width 10 height 11
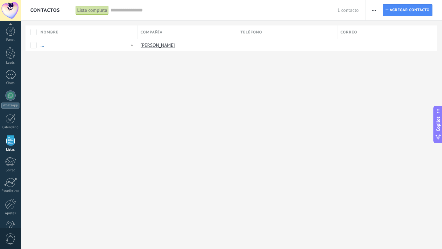
scroll to position [16, 0]
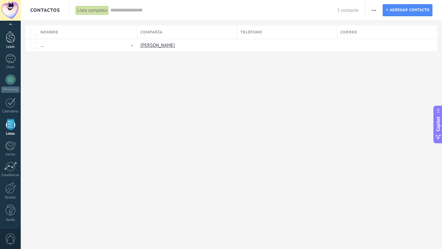
click at [11, 41] on div at bounding box center [11, 37] width 10 height 12
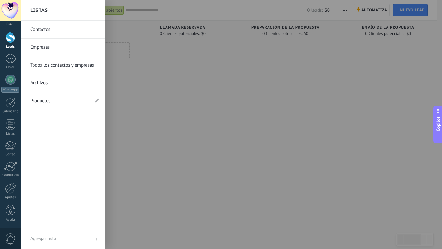
click at [41, 26] on link "Contactos" at bounding box center [64, 30] width 69 height 18
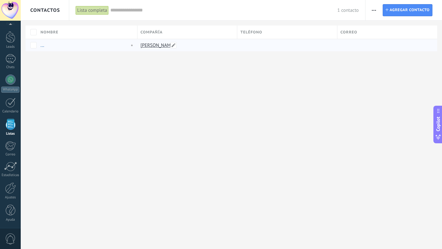
click at [157, 48] on link "[PERSON_NAME]" at bounding box center [158, 45] width 34 height 6
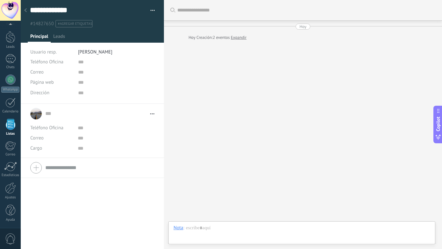
type textarea "***"
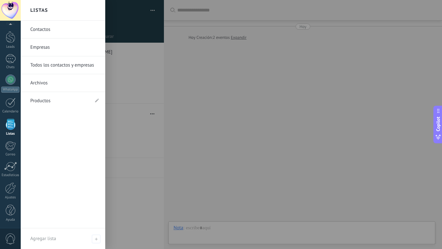
click at [9, 129] on div at bounding box center [11, 124] width 10 height 11
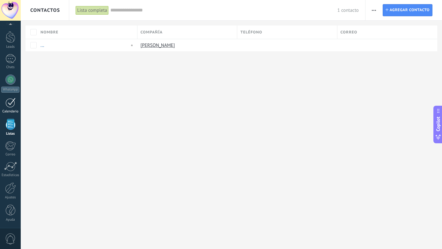
click at [7, 106] on div at bounding box center [10, 103] width 10 height 10
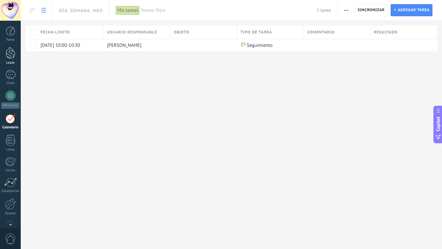
click at [11, 58] on div at bounding box center [11, 53] width 10 height 12
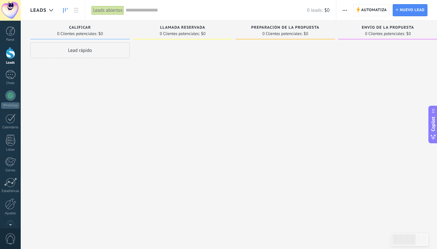
click at [10, 57] on div at bounding box center [11, 53] width 10 height 12
click at [16, 98] on link "WhatsApp" at bounding box center [10, 100] width 21 height 18
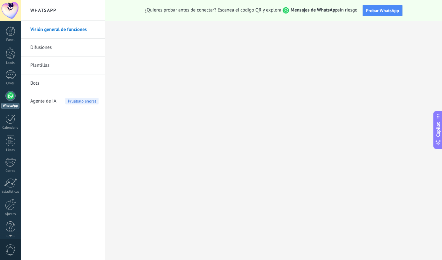
click at [47, 50] on link "Difusiones" at bounding box center [64, 48] width 68 height 18
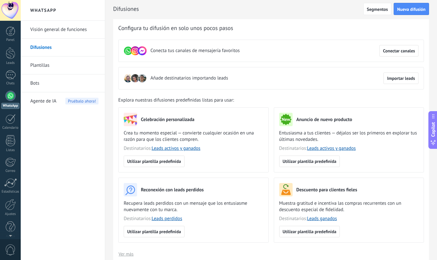
scroll to position [3, 0]
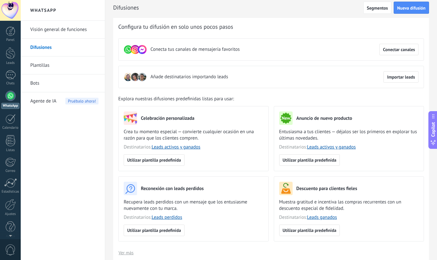
click at [43, 67] on link "Plantillas" at bounding box center [64, 65] width 68 height 18
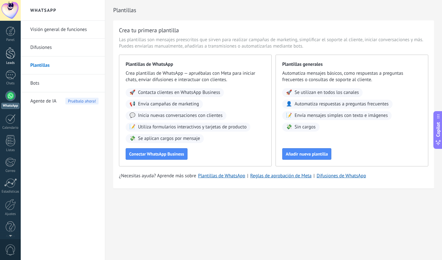
click at [16, 57] on link "Leads" at bounding box center [10, 56] width 21 height 18
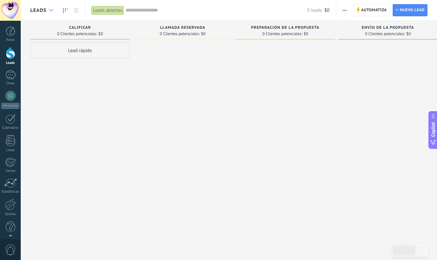
click at [48, 15] on div at bounding box center [51, 10] width 11 height 12
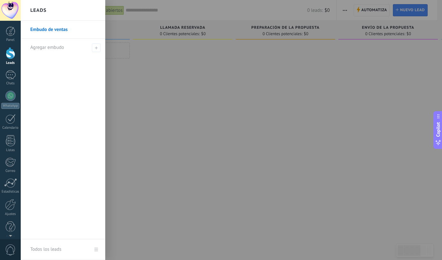
click at [58, 35] on link "Embudo de ventas" at bounding box center [64, 30] width 69 height 18
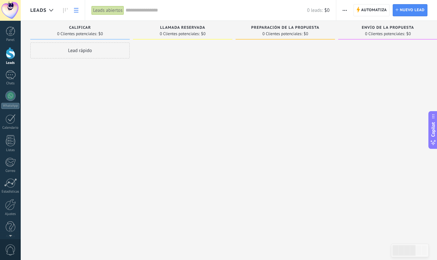
click at [76, 11] on icon at bounding box center [76, 10] width 4 height 4
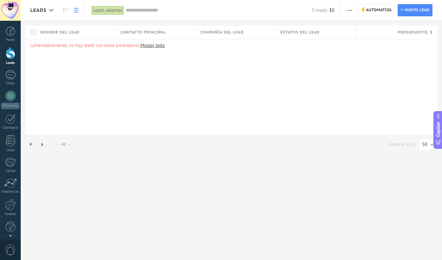
click at [105, 10] on div "Leads abiertos" at bounding box center [108, 10] width 33 height 9
